Goal: Task Accomplishment & Management: Manage account settings

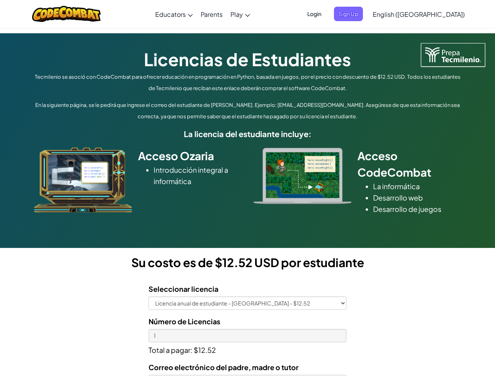
click at [248, 188] on div at bounding box center [303, 176] width 110 height 56
click at [326, 14] on span "Login" at bounding box center [315, 14] width 24 height 15
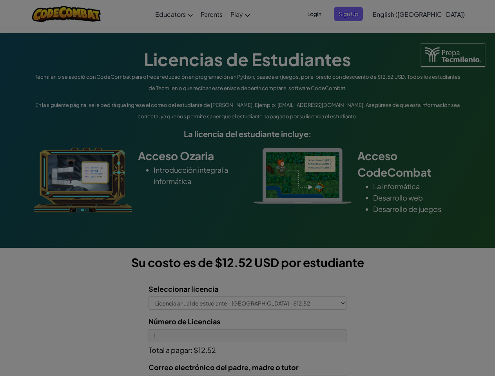
click at [0, 0] on input "Email or Username :" at bounding box center [0, 0] width 0 height 0
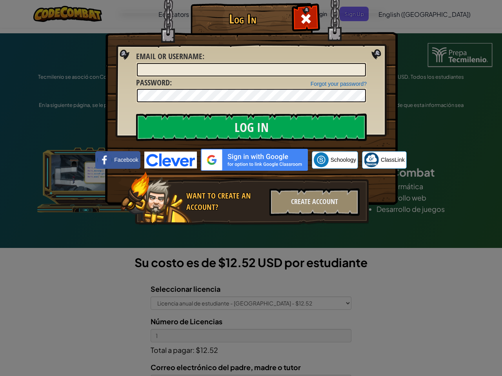
click at [396, 14] on div "Log In Unknown Error Email or Username : Forgot your password? Password : Log I…" at bounding box center [251, 188] width 502 height 376
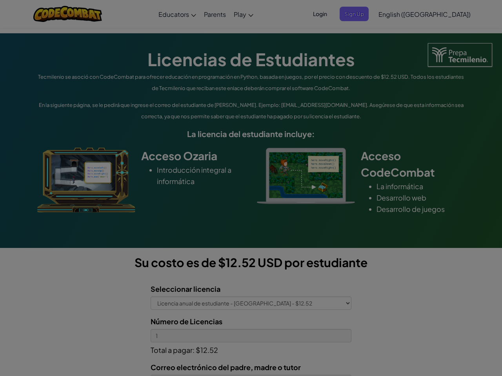
click at [396, 14] on div "Log In Unknown Error Email or Username : Forgot your password? Password : Log I…" at bounding box center [251, 188] width 502 height 376
click at [438, 14] on div at bounding box center [251, 188] width 502 height 376
